Goal: Task Accomplishment & Management: Use online tool/utility

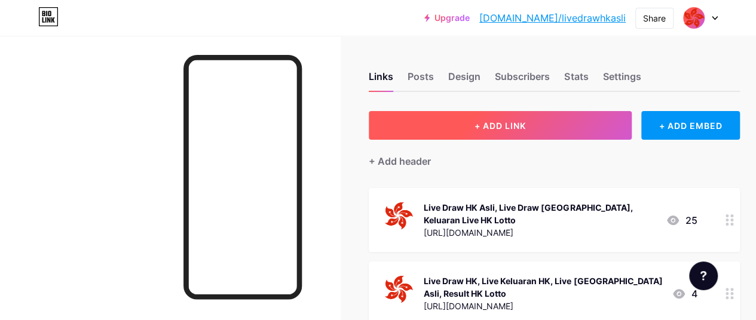
click at [518, 126] on span "+ ADD LINK" at bounding box center [500, 126] width 51 height 10
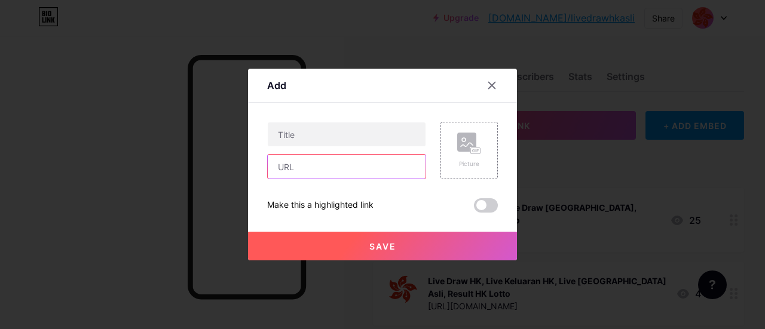
drag, startPoint x: 356, startPoint y: 168, endPoint x: 351, endPoint y: 162, distance: 7.3
click at [356, 168] on input "text" at bounding box center [347, 167] width 158 height 24
paste input "[URL][DOMAIN_NAME]"
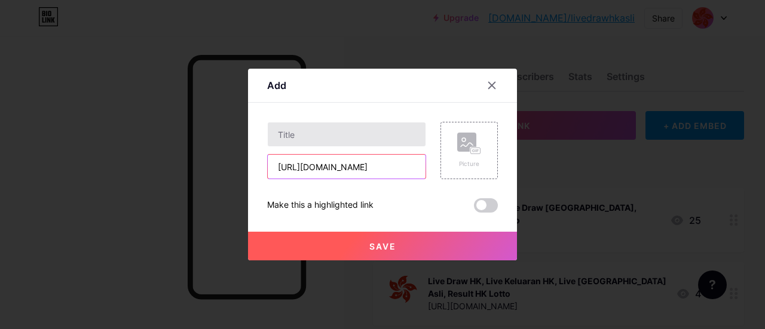
scroll to position [0, 44]
type input "[URL][DOMAIN_NAME]"
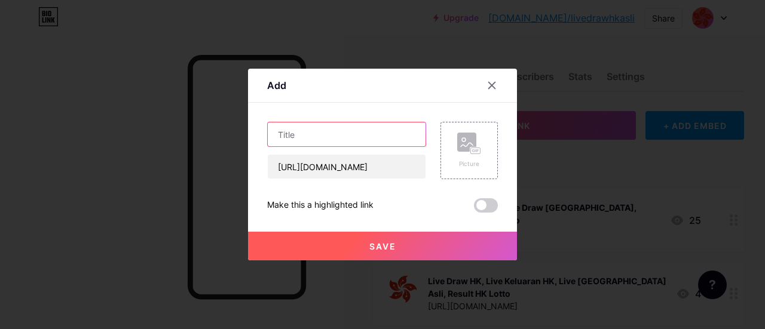
click at [349, 138] on input "text" at bounding box center [347, 135] width 158 height 24
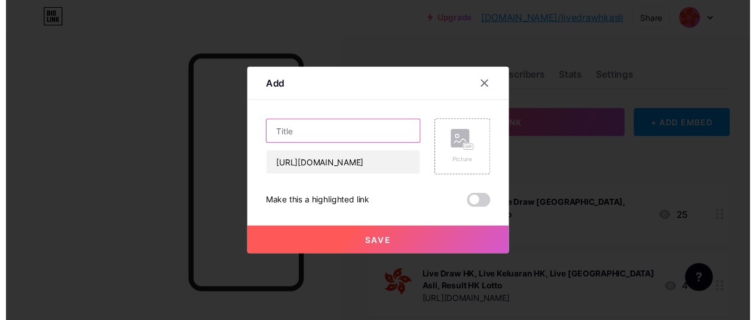
scroll to position [0, 0]
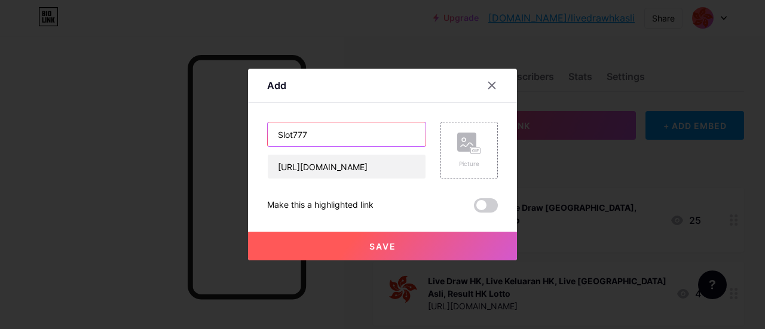
type input "Slot777"
click at [410, 257] on button "Save" at bounding box center [382, 246] width 269 height 29
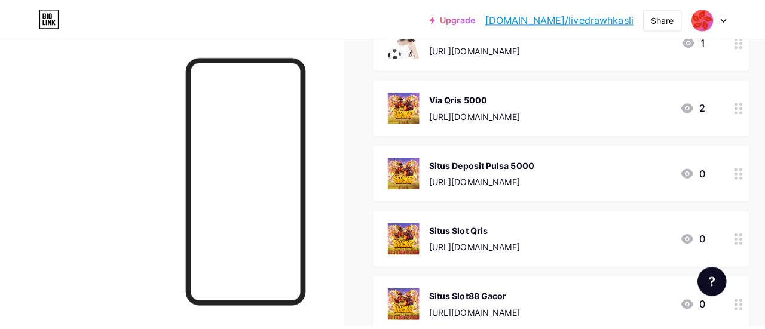
scroll to position [1016, 0]
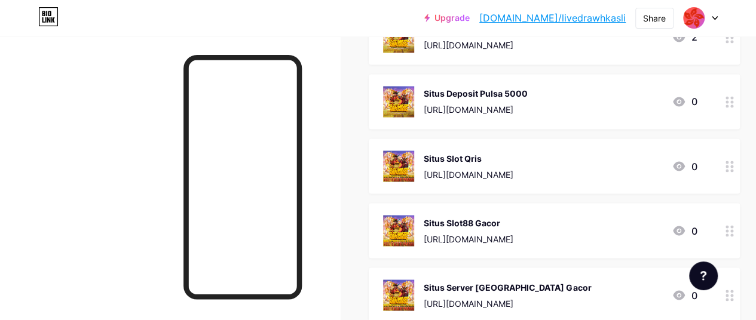
click at [513, 168] on div "[URL][DOMAIN_NAME]" at bounding box center [469, 174] width 90 height 13
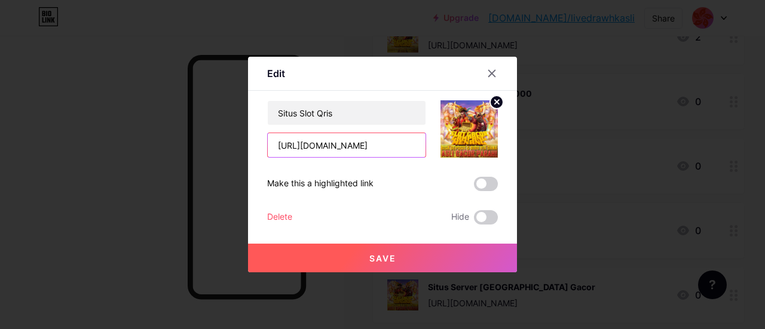
click at [348, 142] on input "[URL][DOMAIN_NAME]" at bounding box center [347, 145] width 158 height 24
paste input "aproom"
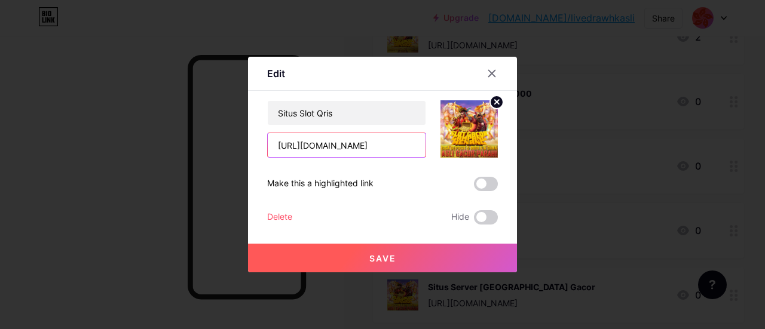
type input "[URL][DOMAIN_NAME]"
click at [377, 263] on span "Save" at bounding box center [382, 258] width 27 height 10
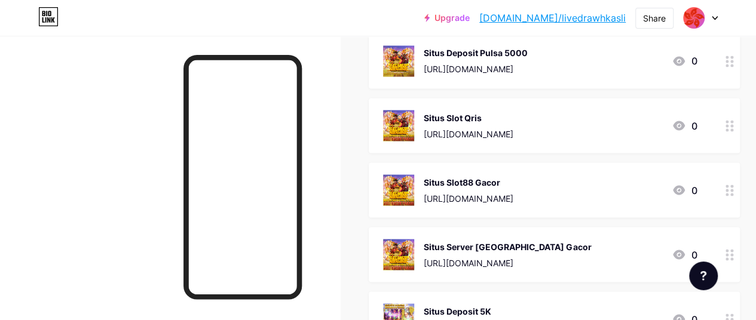
scroll to position [1076, 0]
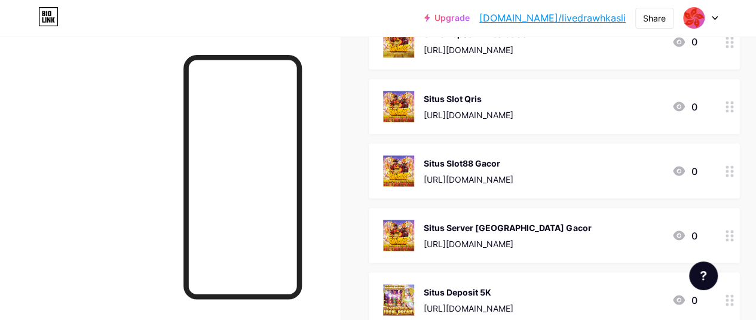
click at [503, 173] on div "[URL][DOMAIN_NAME]" at bounding box center [469, 179] width 90 height 13
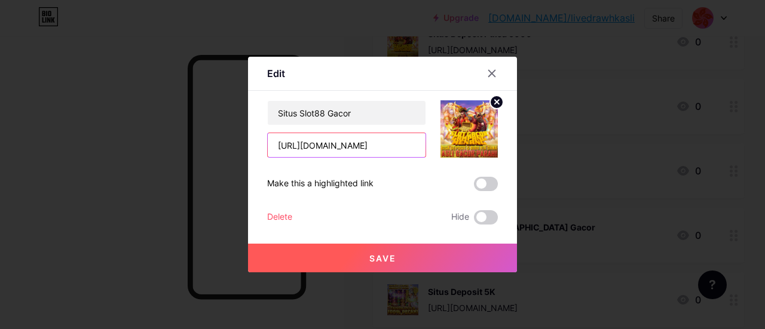
click at [348, 143] on input "[URL][DOMAIN_NAME]" at bounding box center [347, 145] width 158 height 24
paste input "[DOMAIN_NAME][URL]"
type input "[URL][DOMAIN_NAME]"
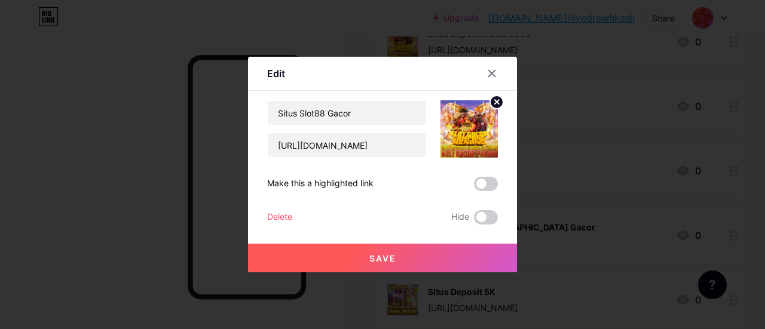
click at [404, 253] on button "Save" at bounding box center [382, 258] width 269 height 29
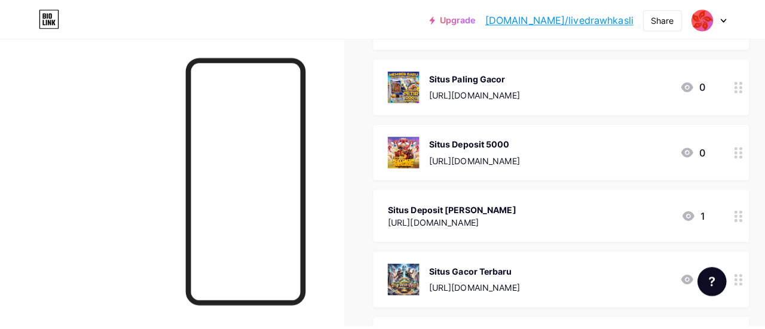
scroll to position [1375, 0]
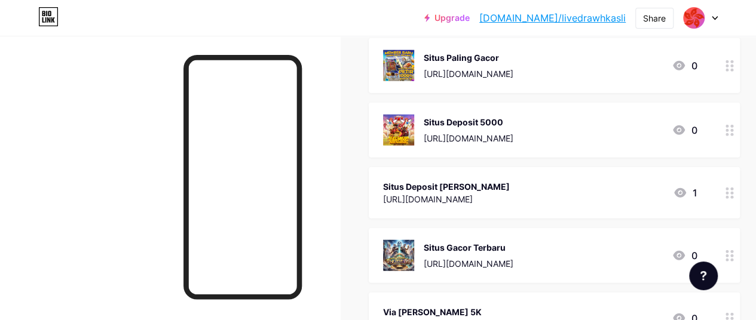
click at [510, 180] on div "Situs Deposit [PERSON_NAME]" at bounding box center [446, 186] width 127 height 13
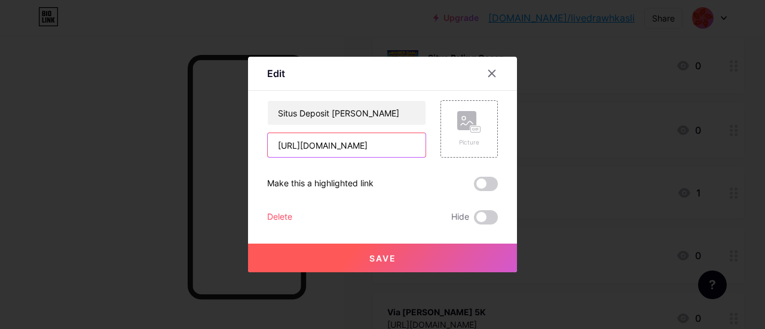
click at [371, 148] on input "[URL][DOMAIN_NAME]" at bounding box center [347, 145] width 158 height 24
paste input "product/enter"
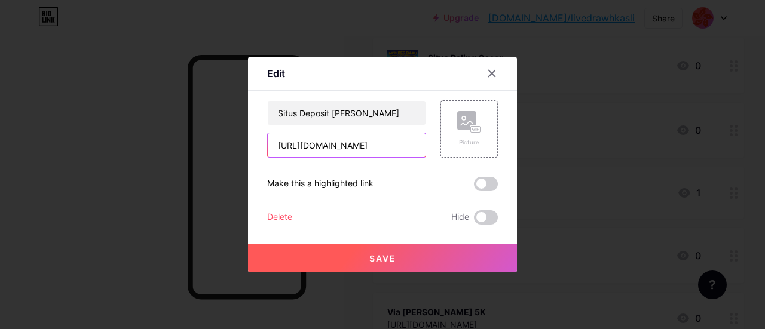
type input "[URL][DOMAIN_NAME]"
click at [374, 256] on span "Save" at bounding box center [382, 258] width 27 height 10
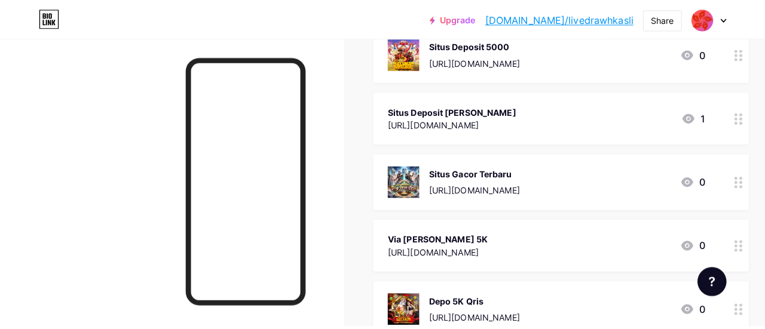
scroll to position [1434, 0]
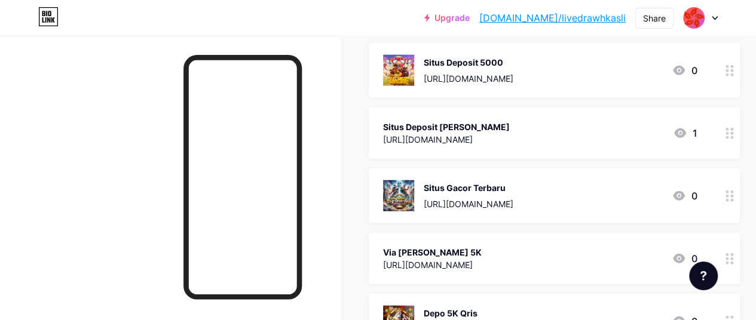
click at [463, 248] on div "Via [PERSON_NAME] 5K" at bounding box center [432, 252] width 99 height 13
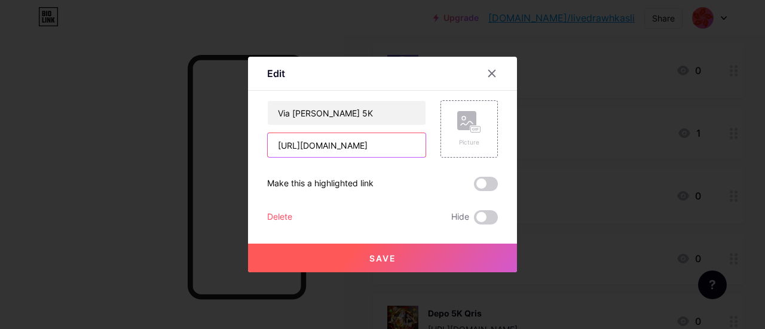
click at [358, 148] on input "[URL][DOMAIN_NAME]" at bounding box center [347, 145] width 158 height 24
paste input "[DOMAIN_NAME][URL]"
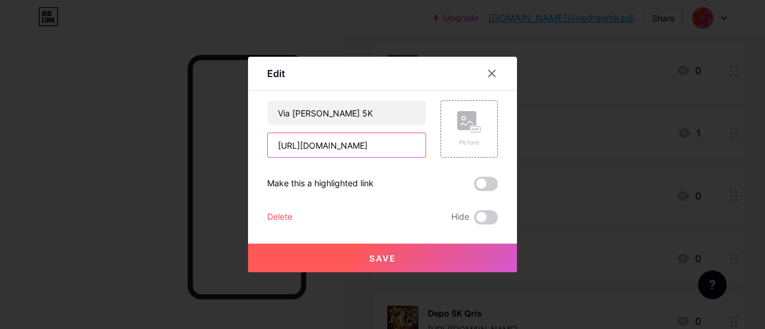
type input "[URL][DOMAIN_NAME]"
click at [378, 258] on span "Save" at bounding box center [382, 258] width 27 height 10
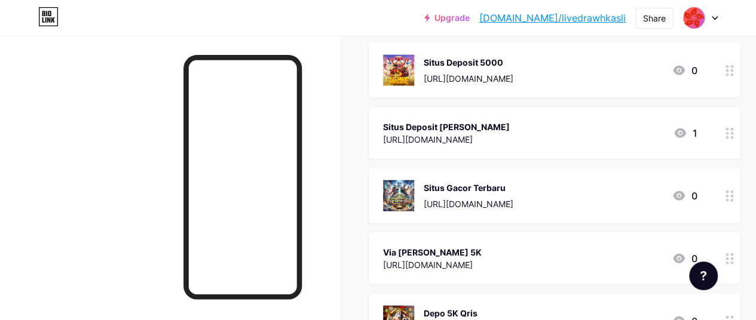
click at [513, 198] on div "[URL][DOMAIN_NAME]" at bounding box center [469, 204] width 90 height 13
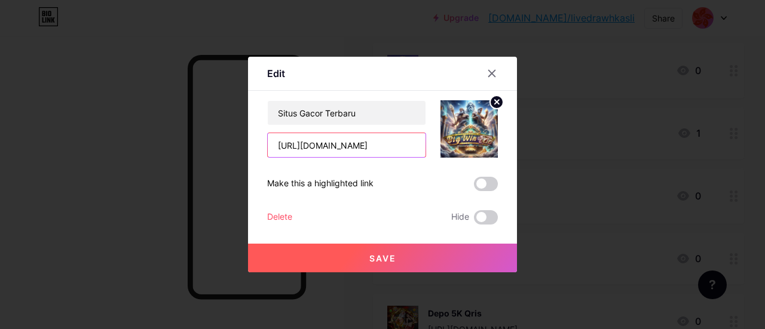
click at [350, 149] on input "[URL][DOMAIN_NAME]" at bounding box center [347, 145] width 158 height 24
paste input "[DOMAIN_NAME][URL]"
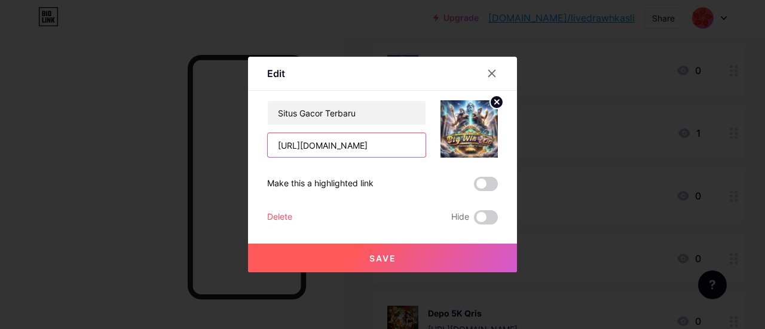
type input "[URL][DOMAIN_NAME]"
click at [399, 254] on button "Save" at bounding box center [382, 258] width 269 height 29
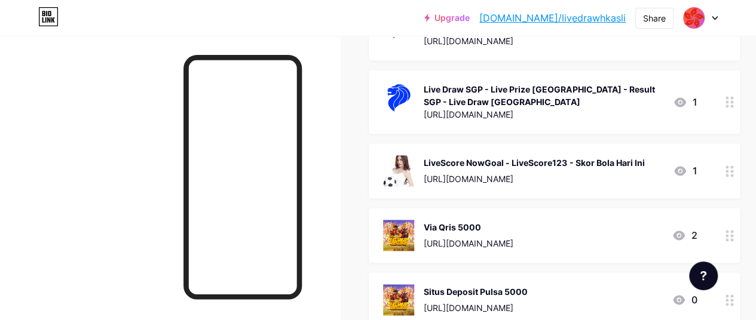
scroll to position [837, 0]
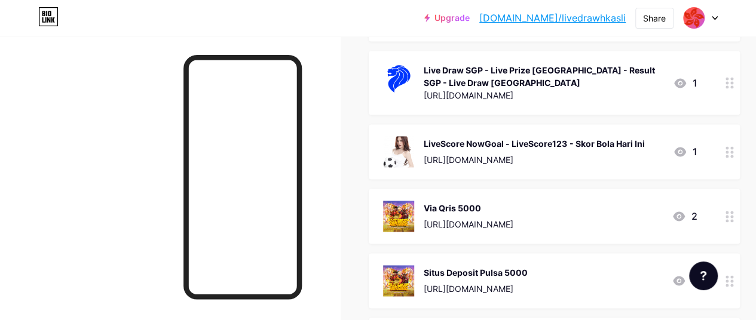
click at [513, 218] on div "[URL][DOMAIN_NAME]" at bounding box center [469, 224] width 90 height 13
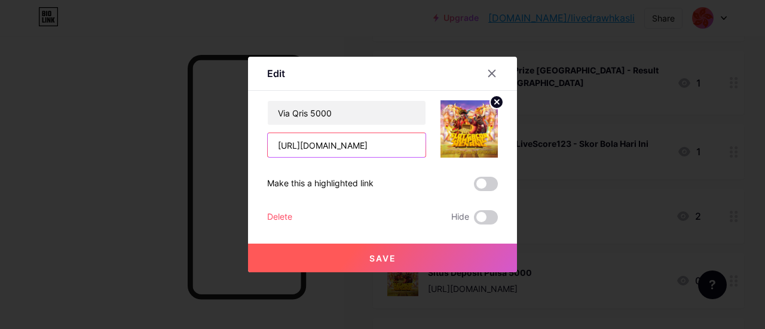
click at [366, 146] on input "[URL][DOMAIN_NAME]" at bounding box center [347, 145] width 158 height 24
paste input "text"
type input "[URL][DOMAIN_NAME]"
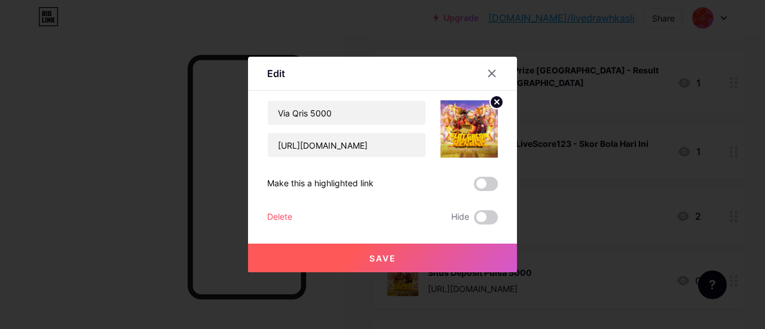
click at [404, 254] on button "Save" at bounding box center [382, 258] width 269 height 29
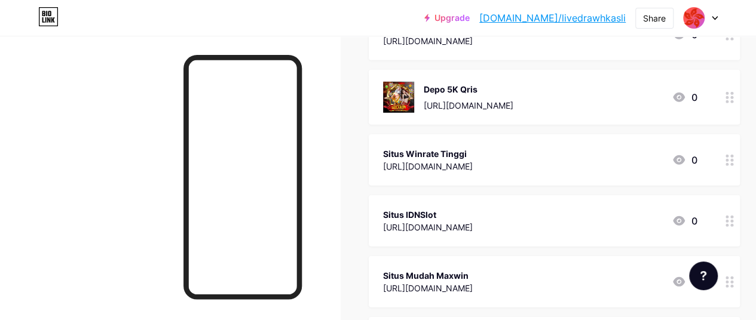
scroll to position [1673, 0]
